Goal: Information Seeking & Learning: Find specific fact

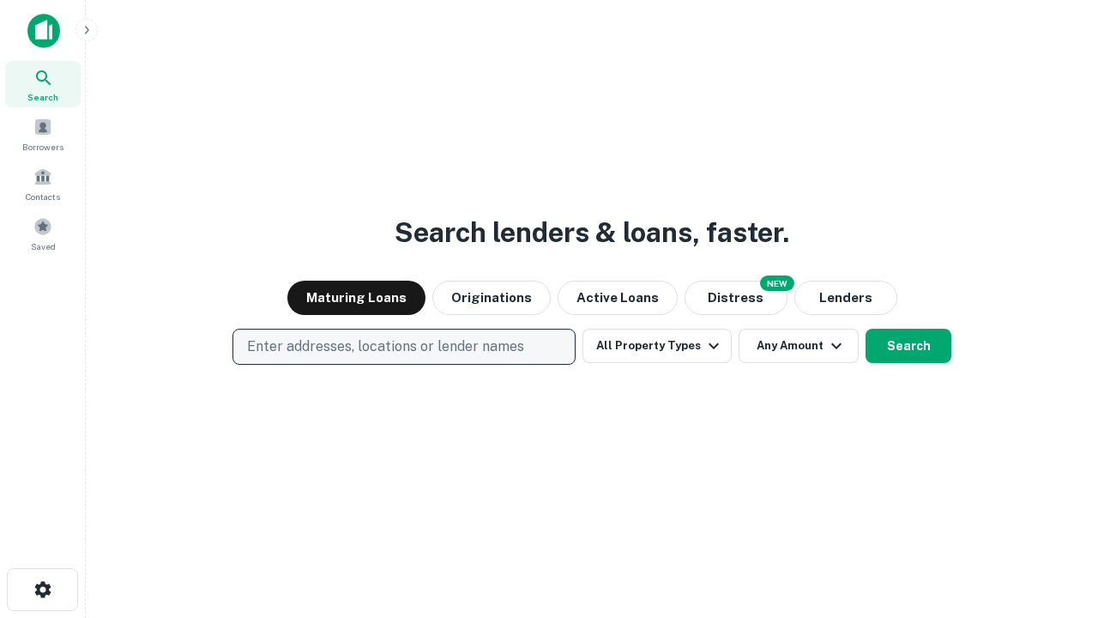
click at [403, 347] on p "Enter addresses, locations or lender names" at bounding box center [385, 346] width 277 height 21
type input "**********"
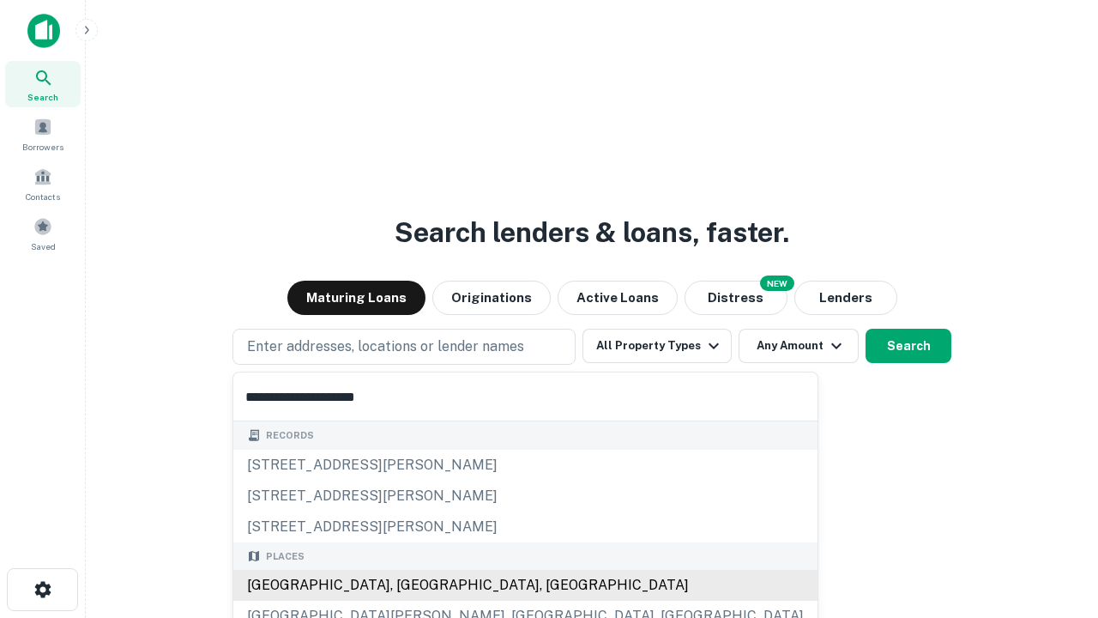
click at [410, 585] on div "[GEOGRAPHIC_DATA], [GEOGRAPHIC_DATA], [GEOGRAPHIC_DATA]" at bounding box center [525, 585] width 584 height 31
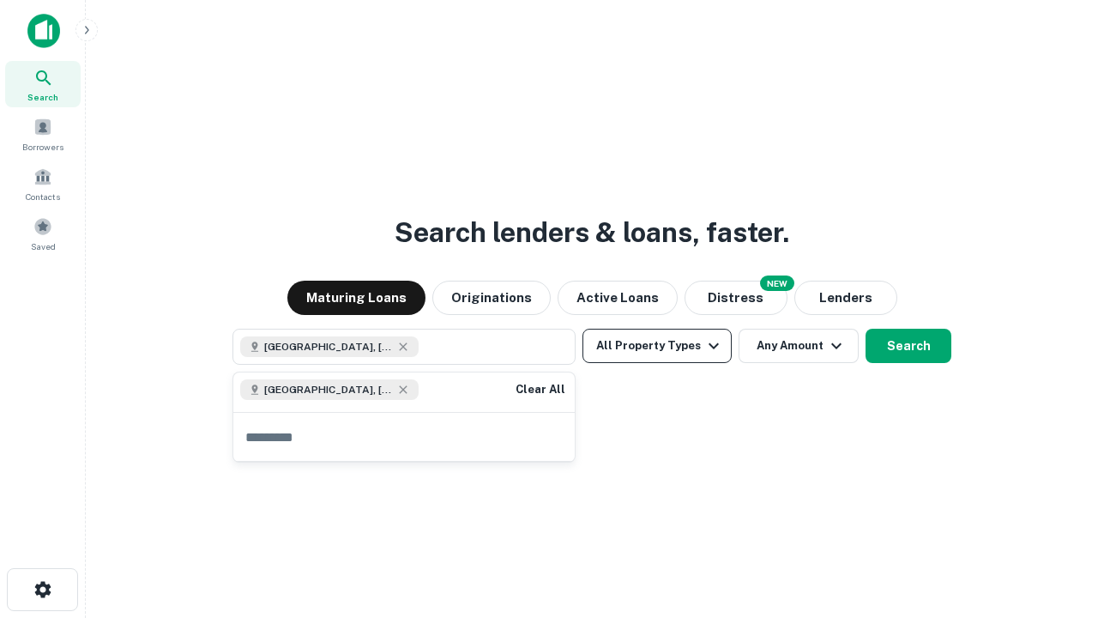
click at [657, 346] on button "All Property Types" at bounding box center [657, 346] width 149 height 34
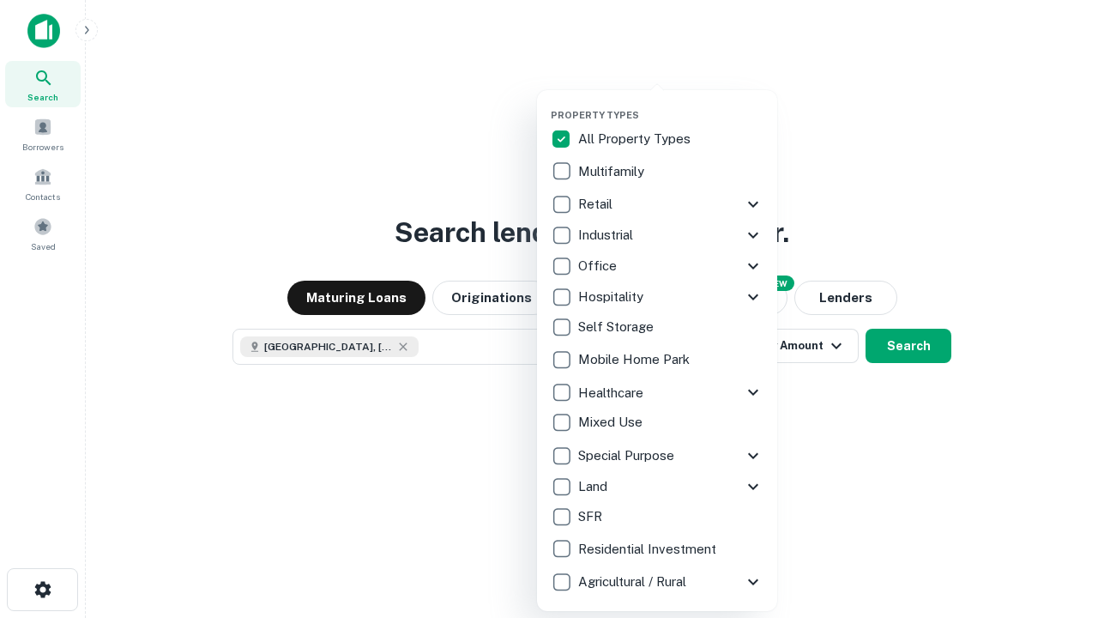
click at [671, 104] on button "button" at bounding box center [671, 104] width 240 height 1
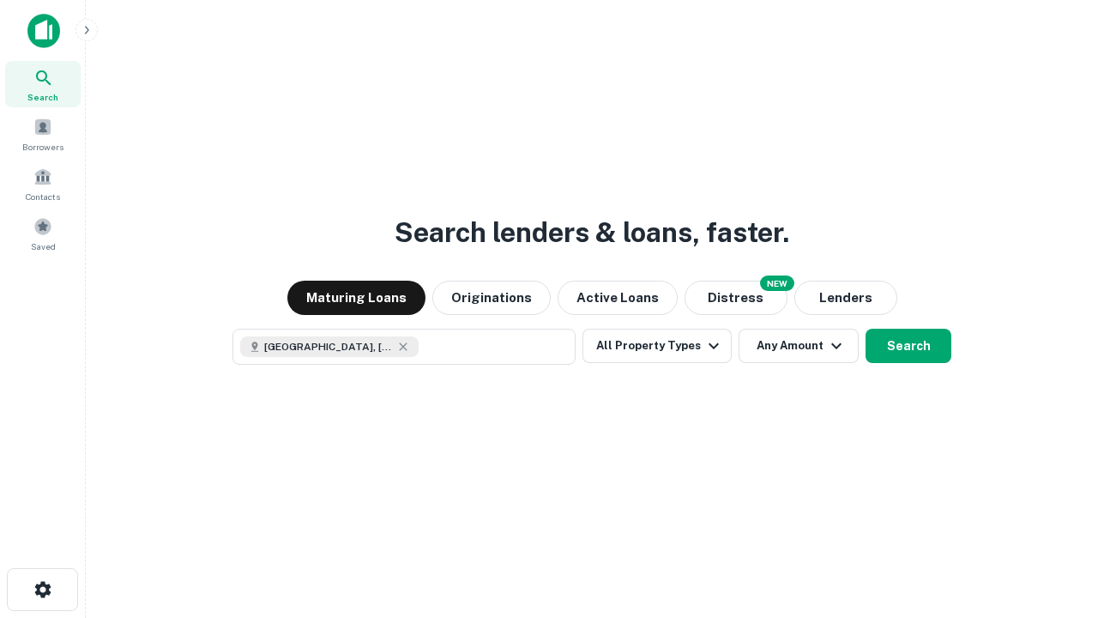
scroll to position [27, 0]
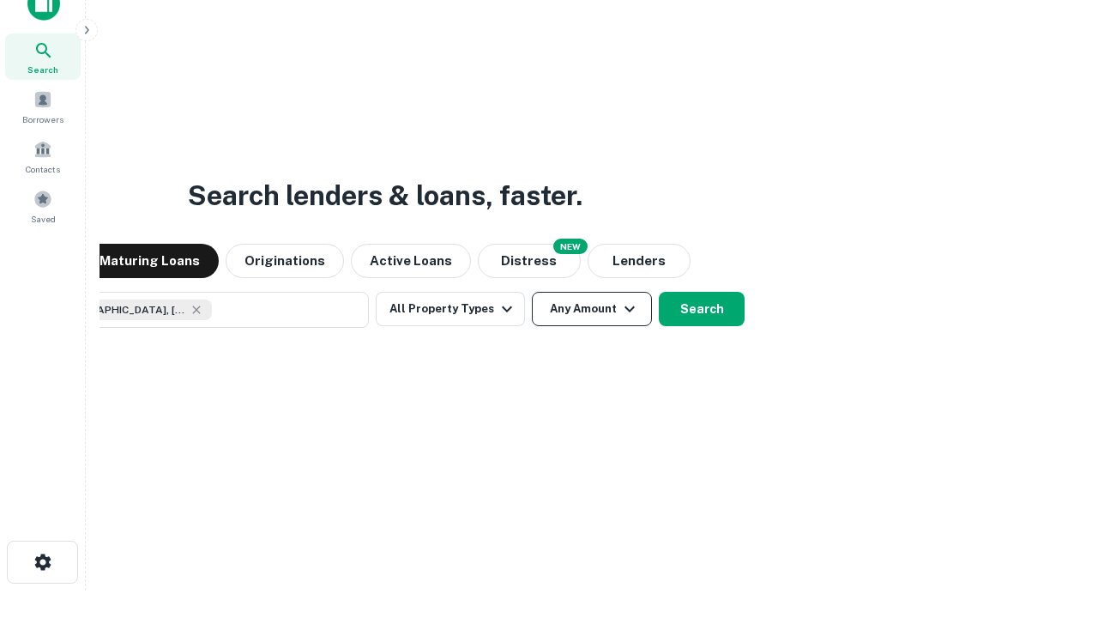
click at [532, 292] on button "Any Amount" at bounding box center [592, 309] width 120 height 34
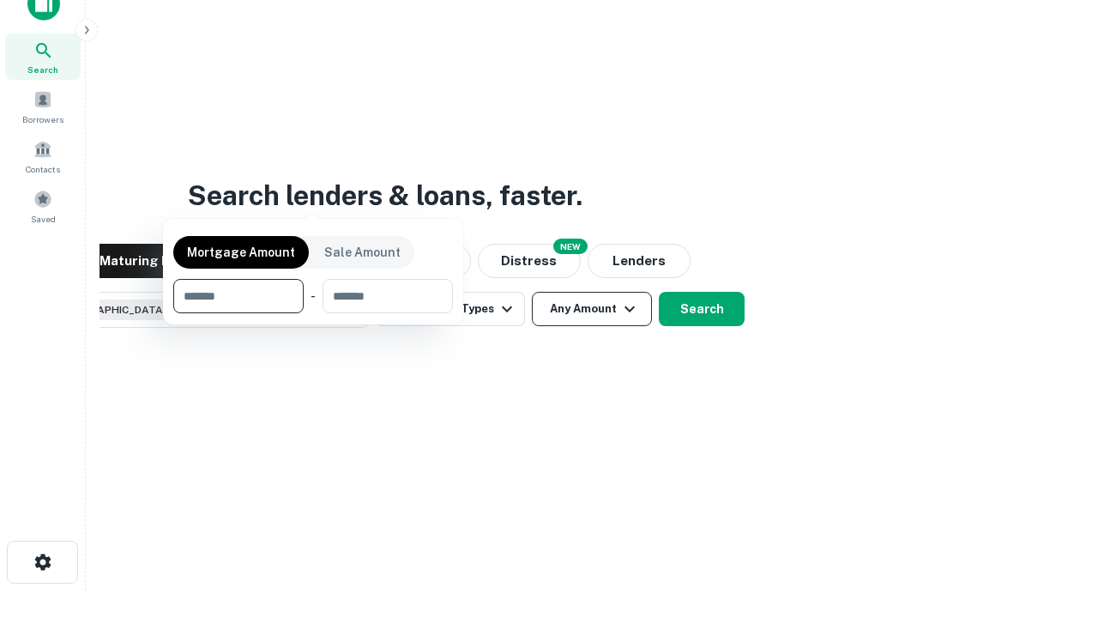
scroll to position [124, 486]
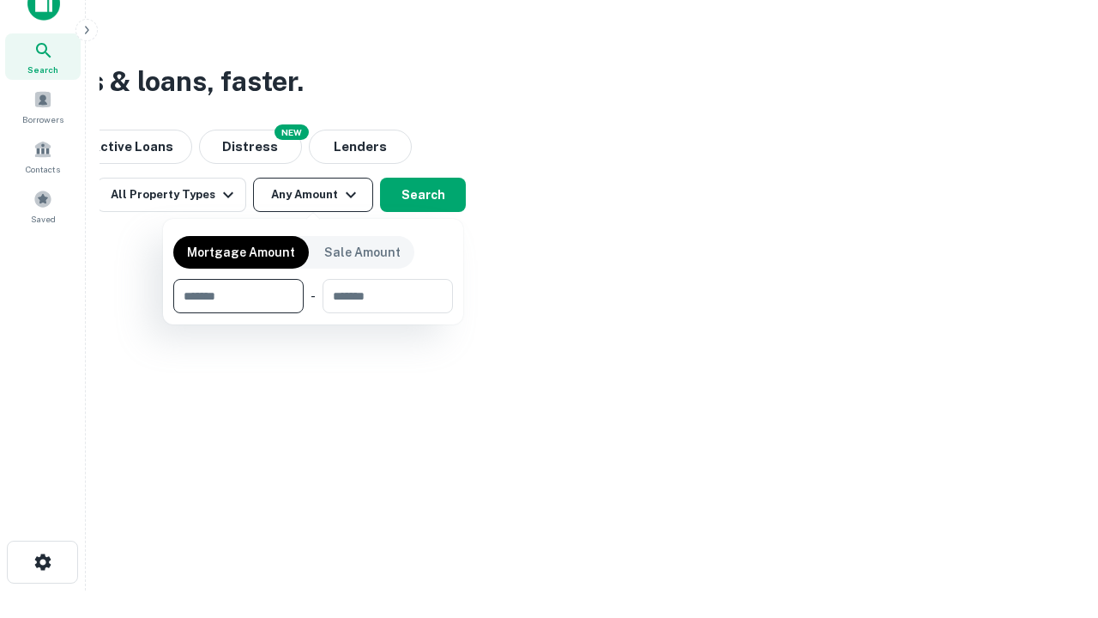
type input "*******"
click at [313, 313] on button "button" at bounding box center [313, 313] width 280 height 1
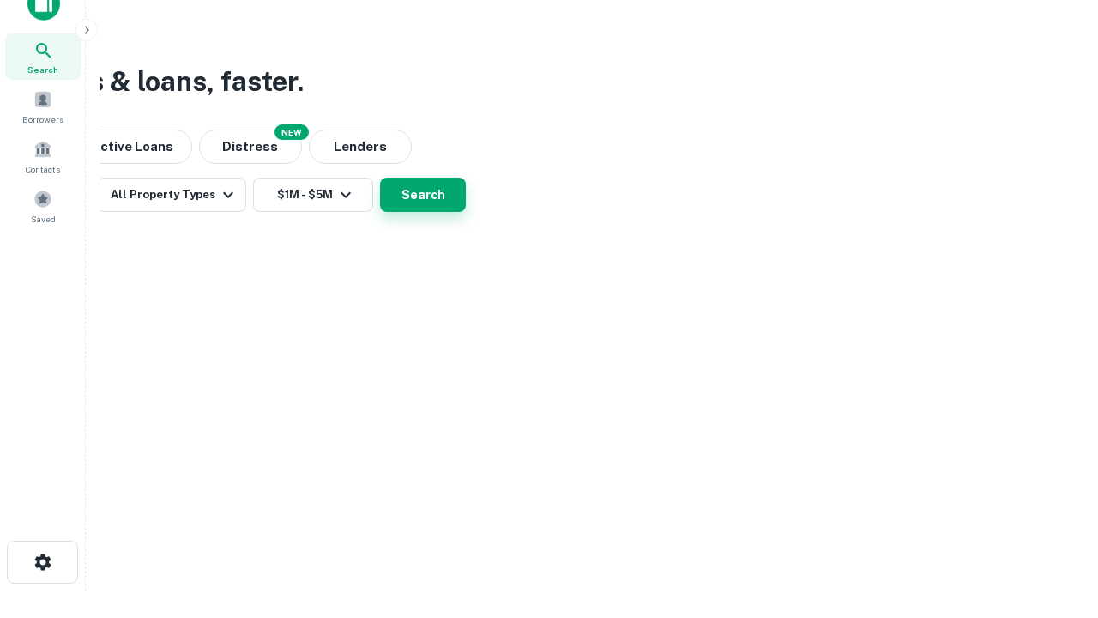
click at [466, 212] on button "Search" at bounding box center [423, 195] width 86 height 34
